Goal: Navigation & Orientation: Find specific page/section

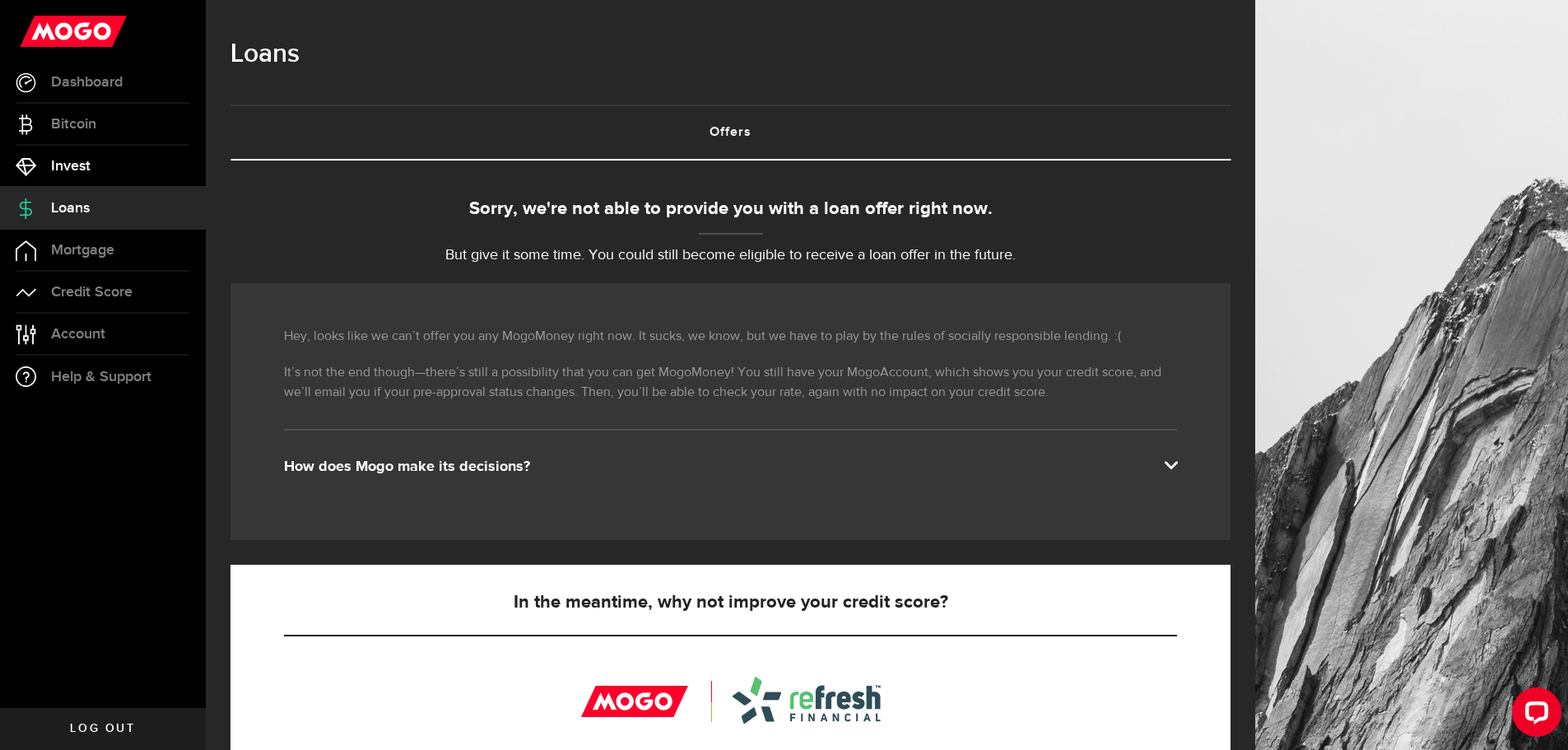
click at [94, 177] on link "Invest" at bounding box center [103, 166] width 206 height 41
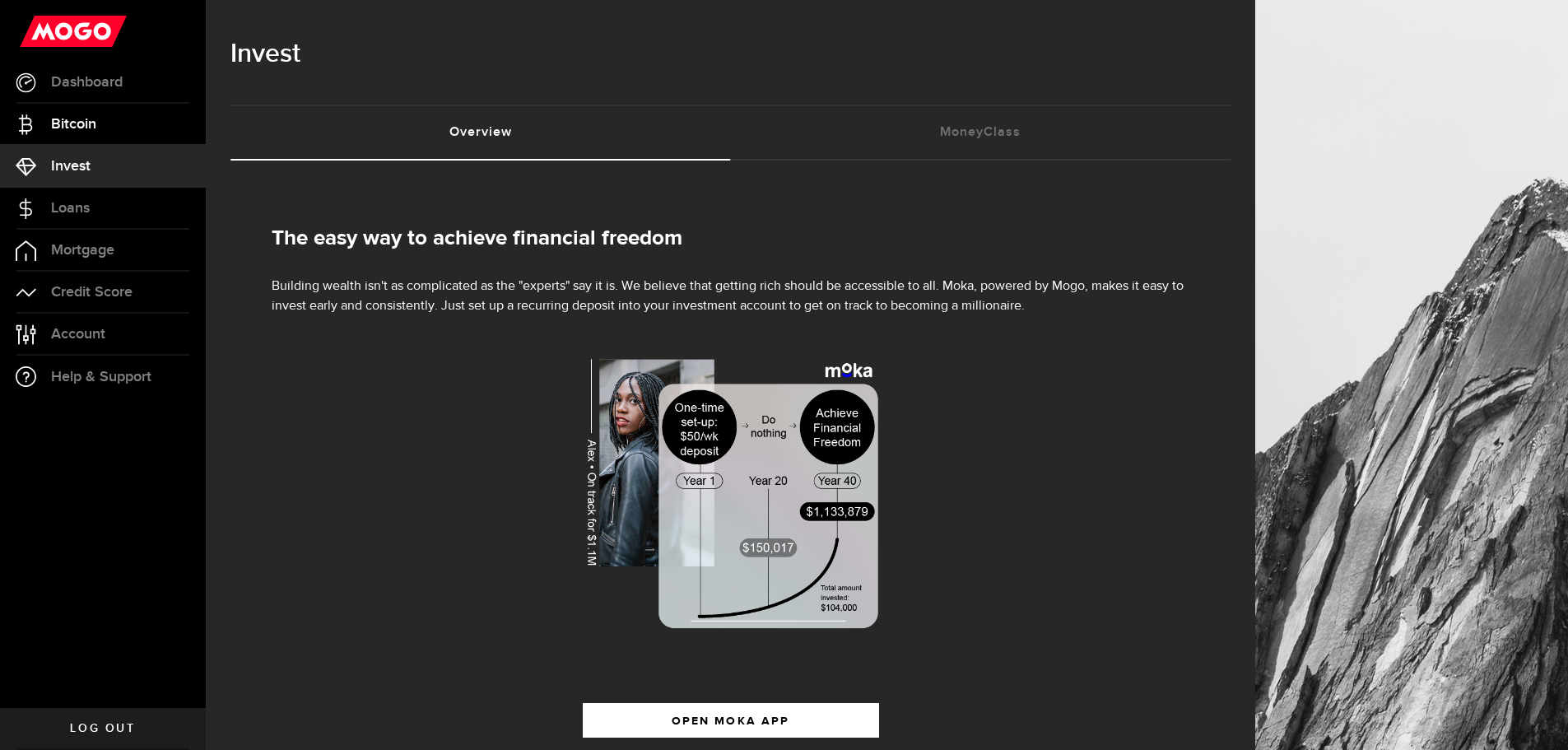
click at [96, 118] on span "Bitcoin" at bounding box center [73, 124] width 45 height 15
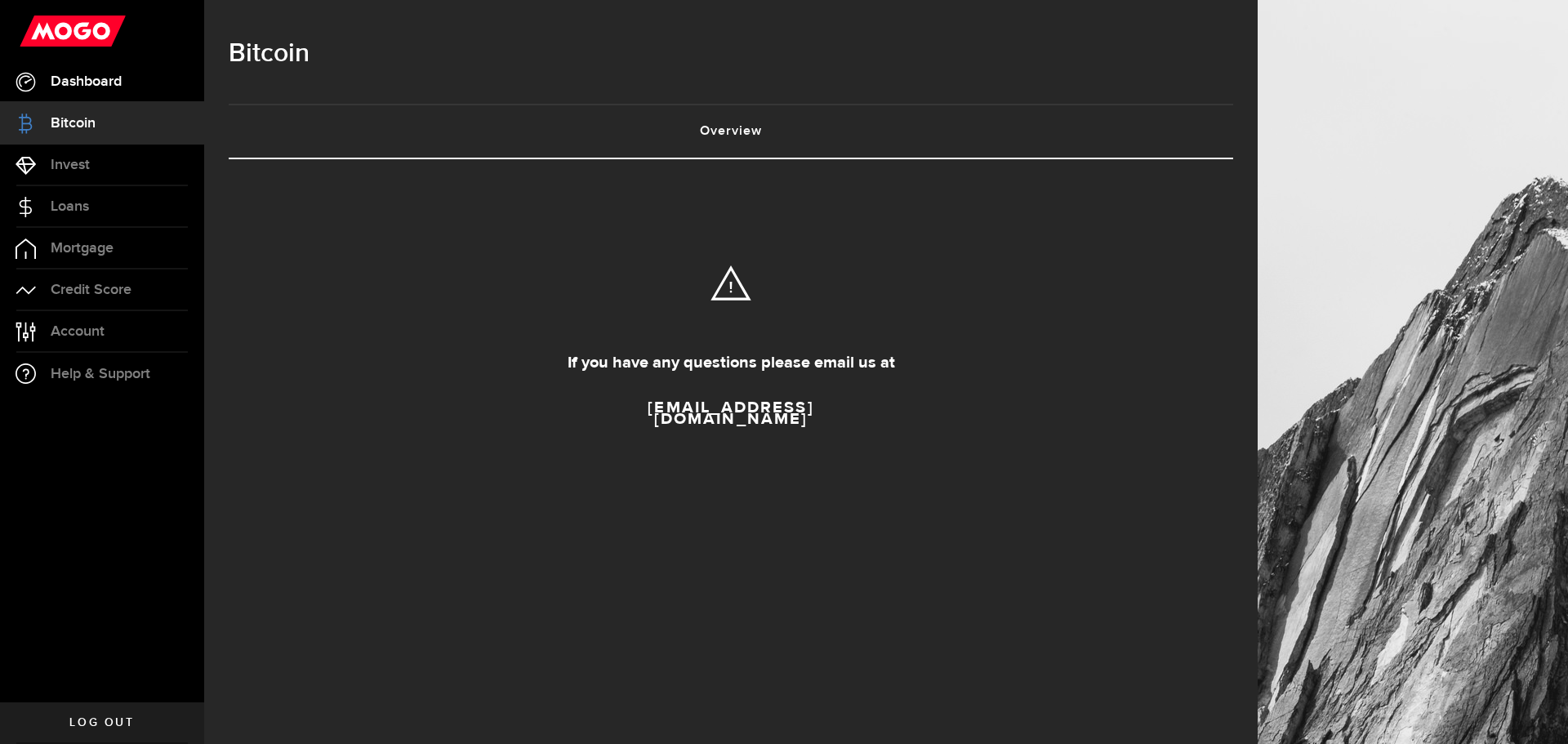
click at [105, 87] on span "Dashboard" at bounding box center [86, 81] width 71 height 15
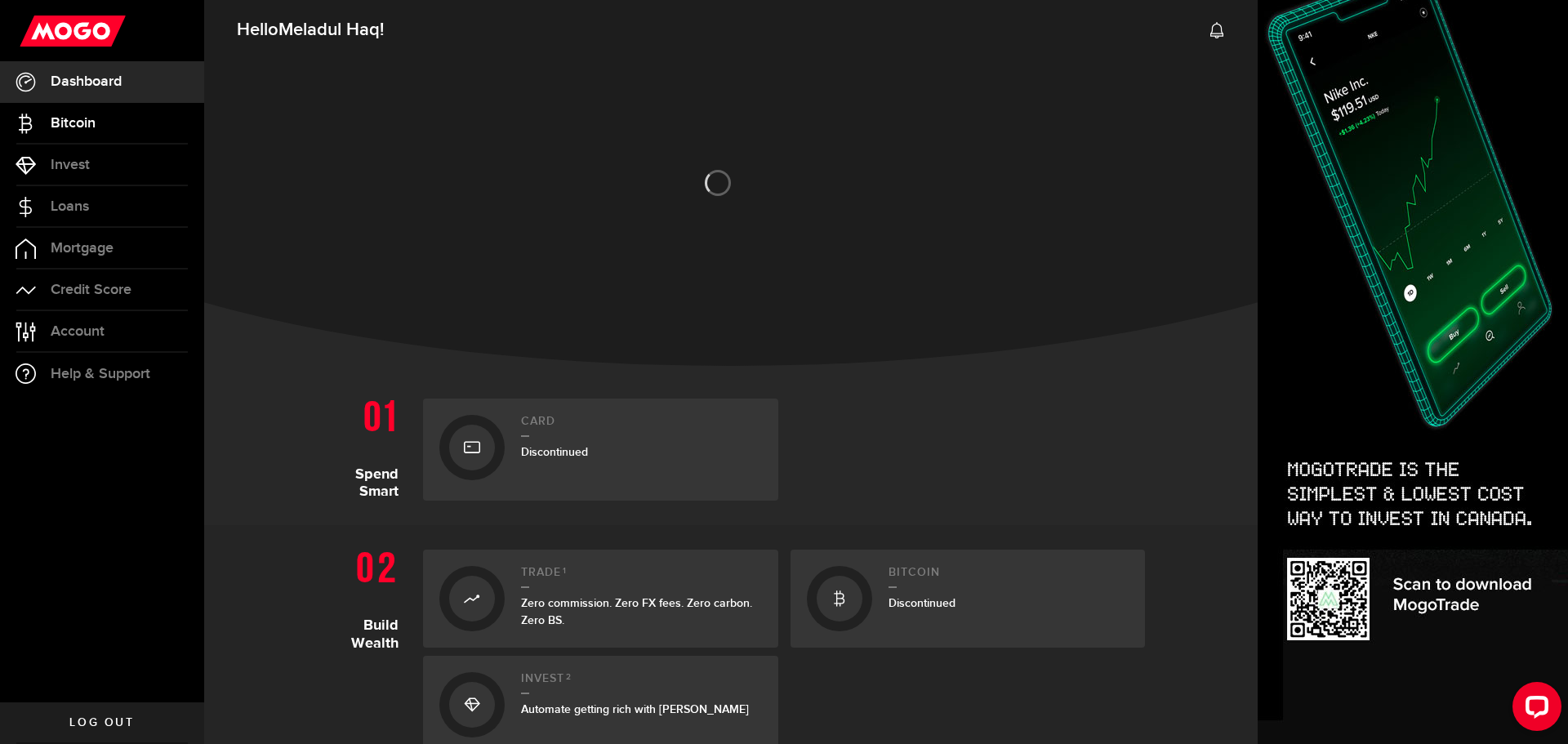
click at [99, 123] on link "Bitcoin" at bounding box center [102, 123] width 204 height 41
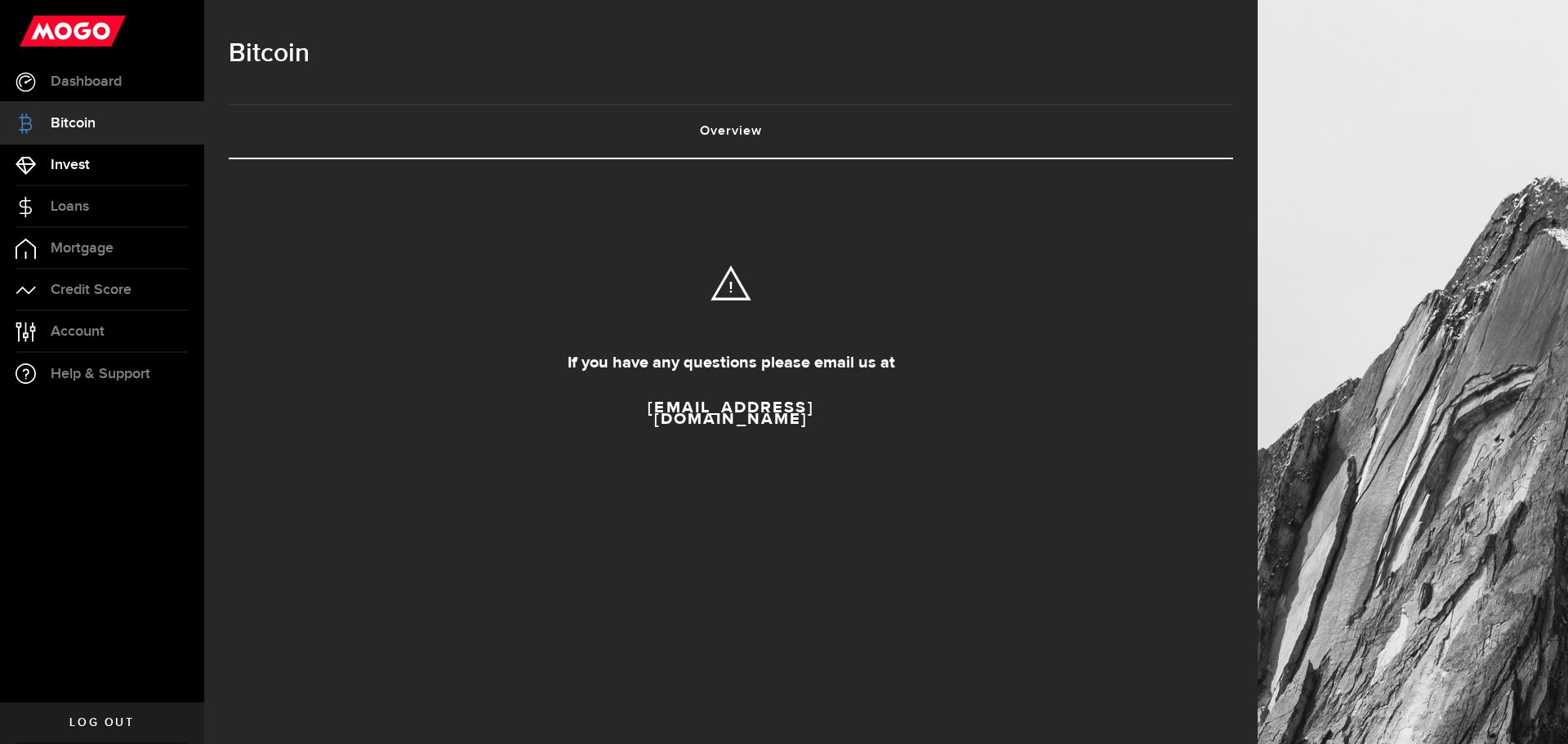
click at [87, 158] on span "Invest" at bounding box center [69, 165] width 39 height 15
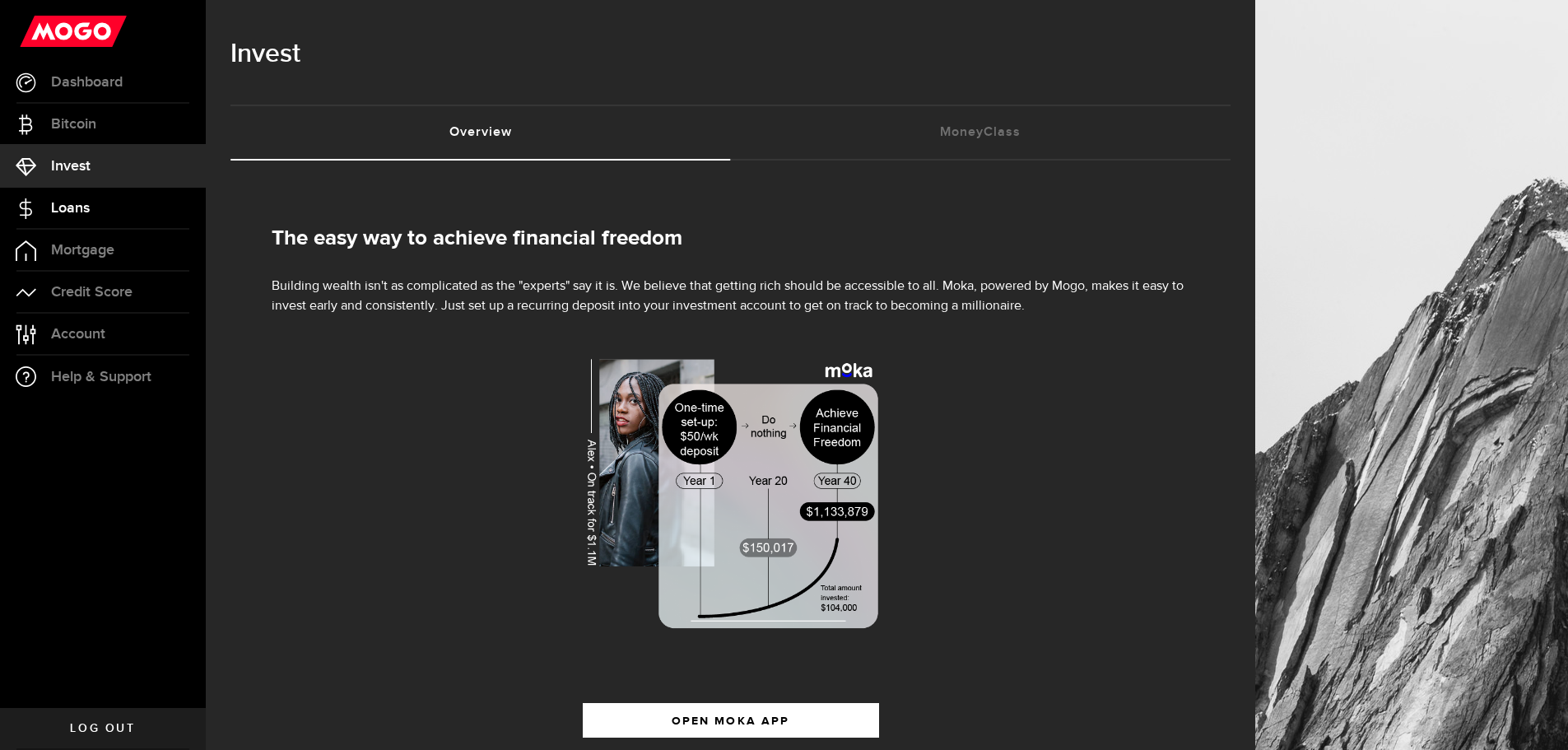
click at [81, 195] on link "Loans" at bounding box center [103, 208] width 206 height 41
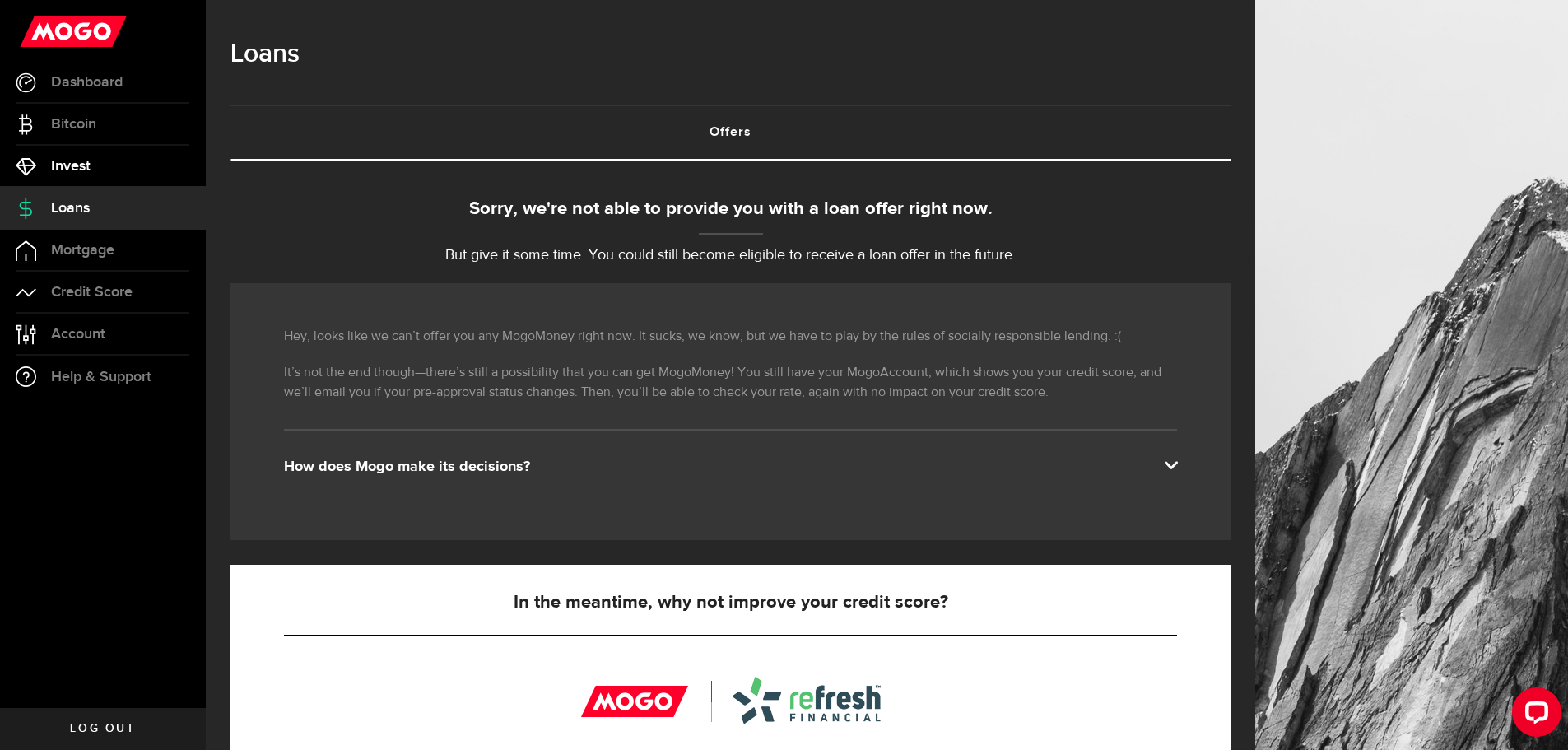
click at [81, 163] on span "Invest" at bounding box center [70, 166] width 39 height 15
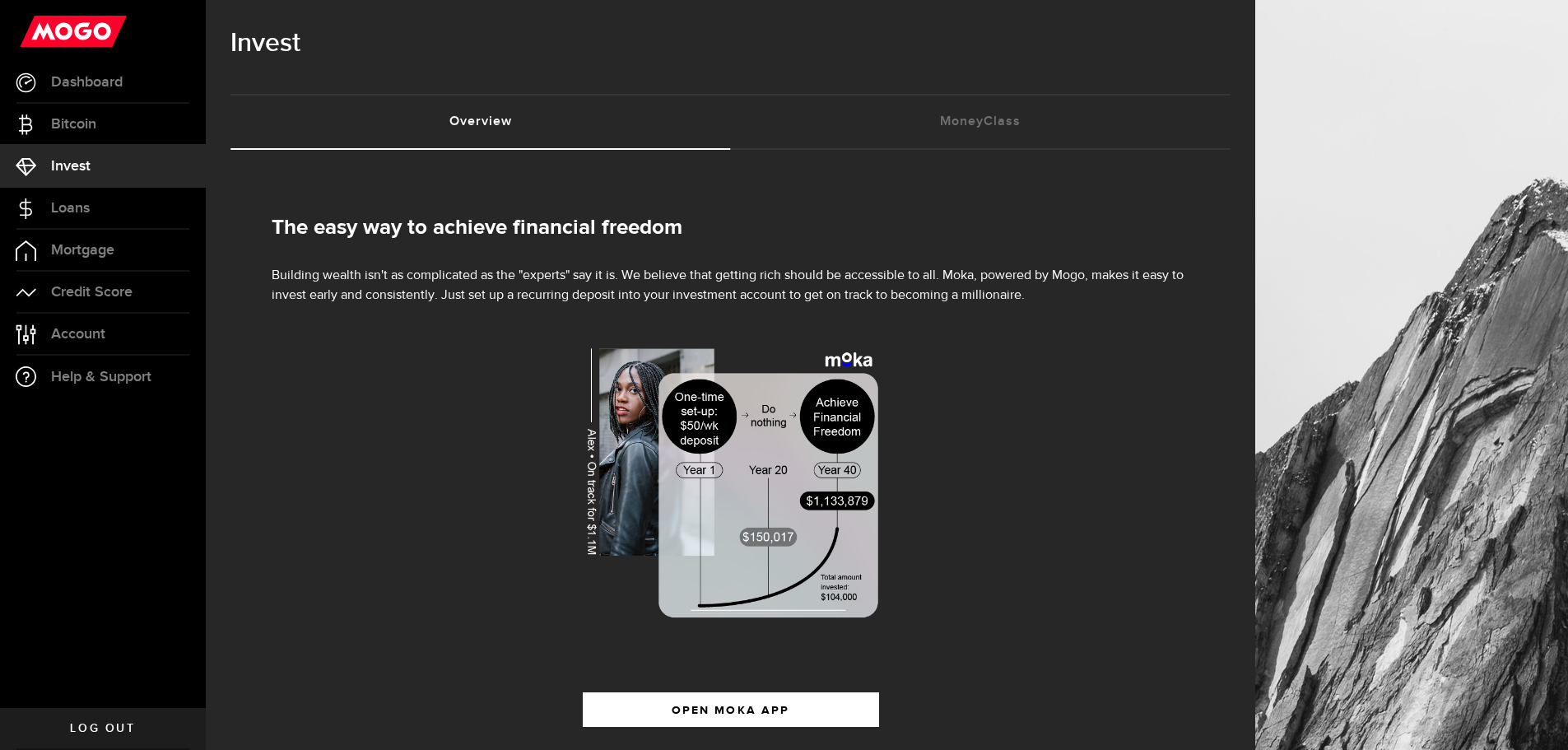
scroll to position [79, 0]
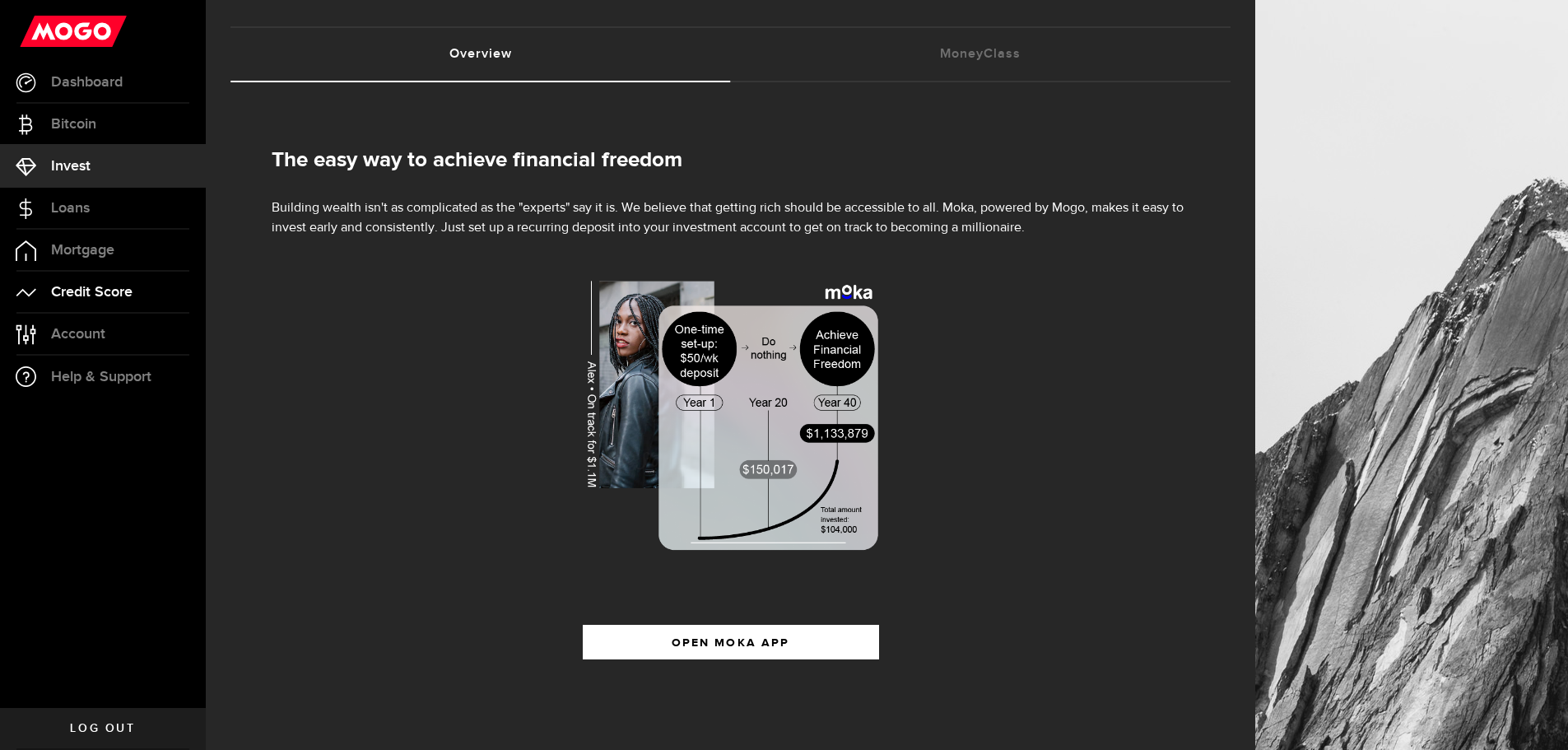
click at [94, 285] on span "Credit Score" at bounding box center [91, 292] width 81 height 15
